Goal: Find specific page/section: Find specific page/section

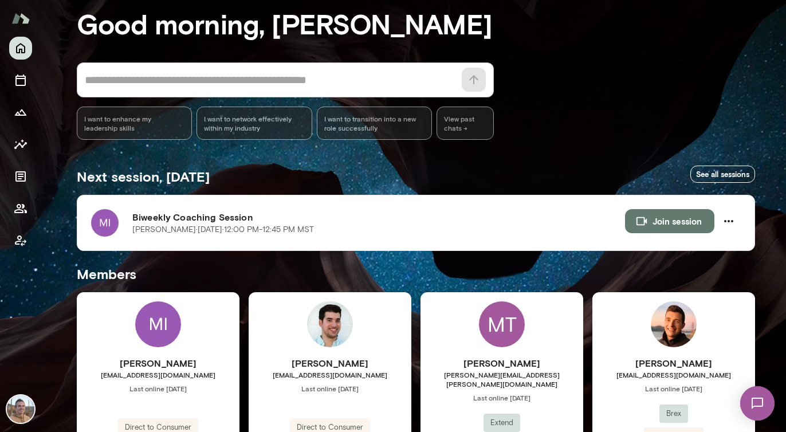
scroll to position [61, 0]
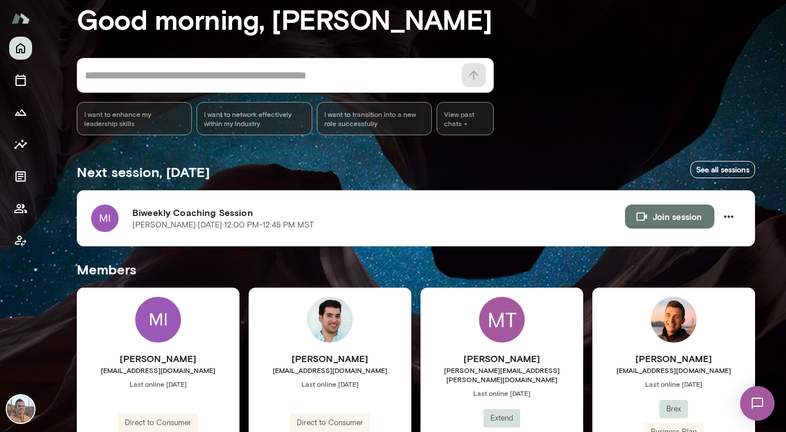
click at [163, 313] on img at bounding box center [158, 320] width 46 height 46
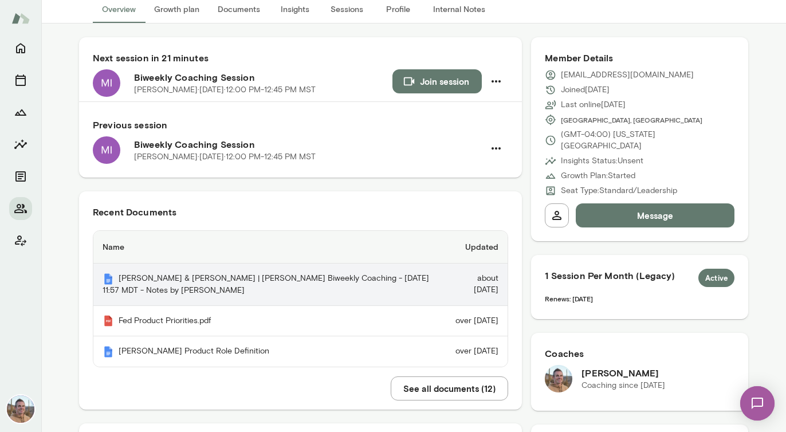
scroll to position [94, 0]
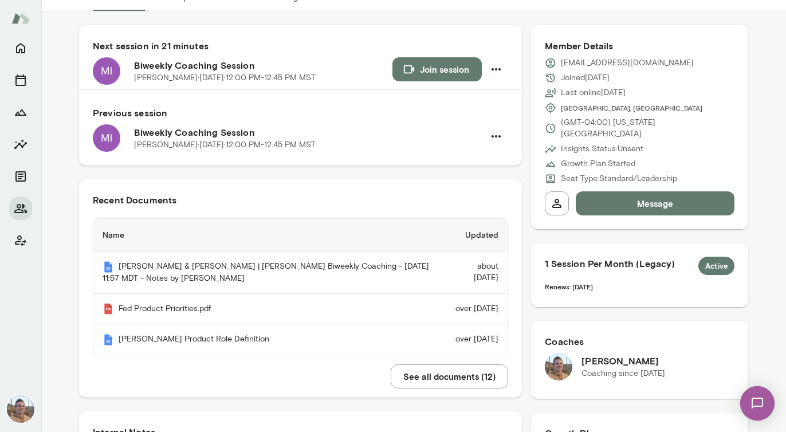
click at [448, 381] on button "See all documents ( 12 )" at bounding box center [449, 376] width 117 height 24
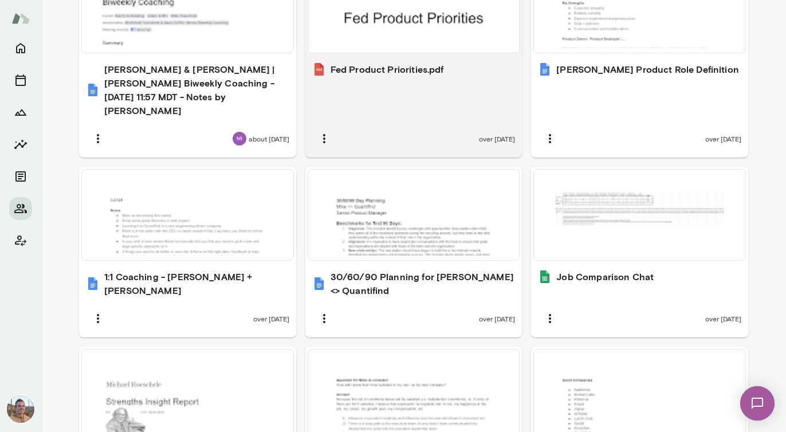
scroll to position [490, 0]
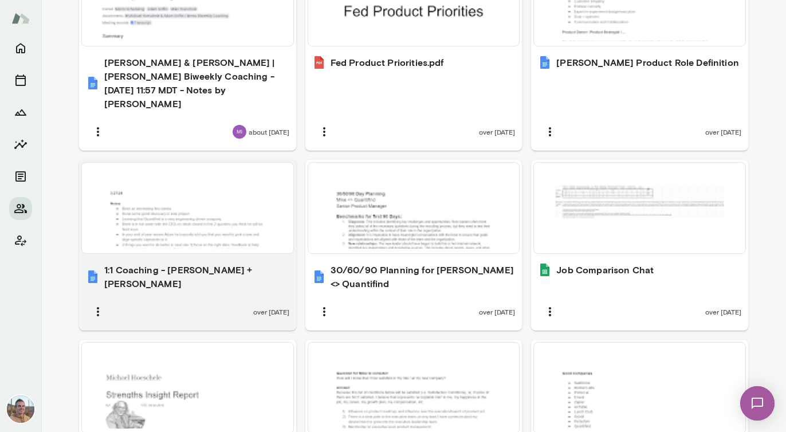
click at [214, 218] on div at bounding box center [187, 207] width 202 height 81
